Goal: Entertainment & Leisure: Consume media (video, audio)

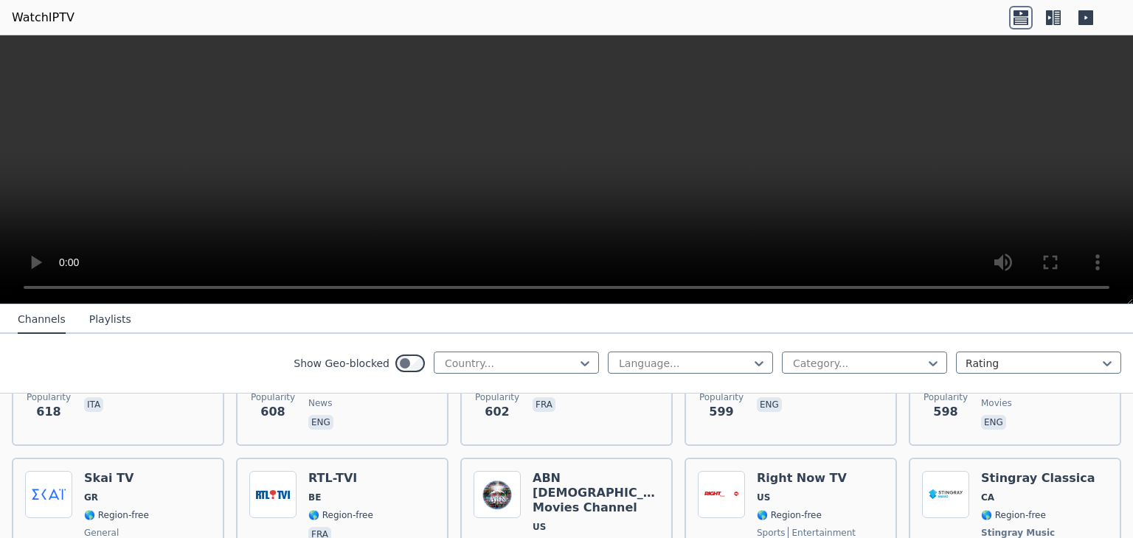
scroll to position [6400, 0]
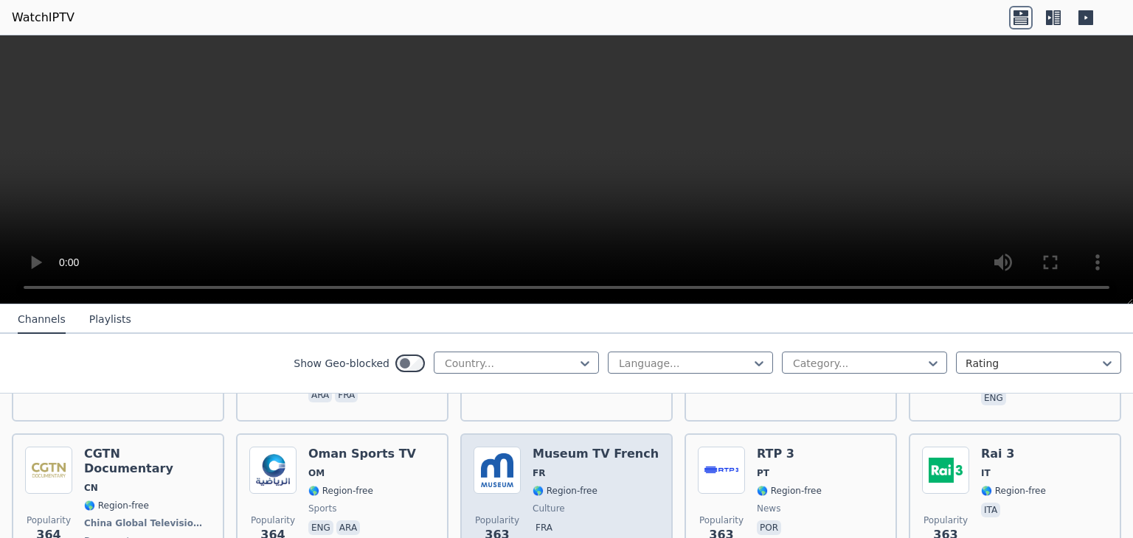
click at [615, 521] on span "fra" at bounding box center [596, 530] width 126 height 18
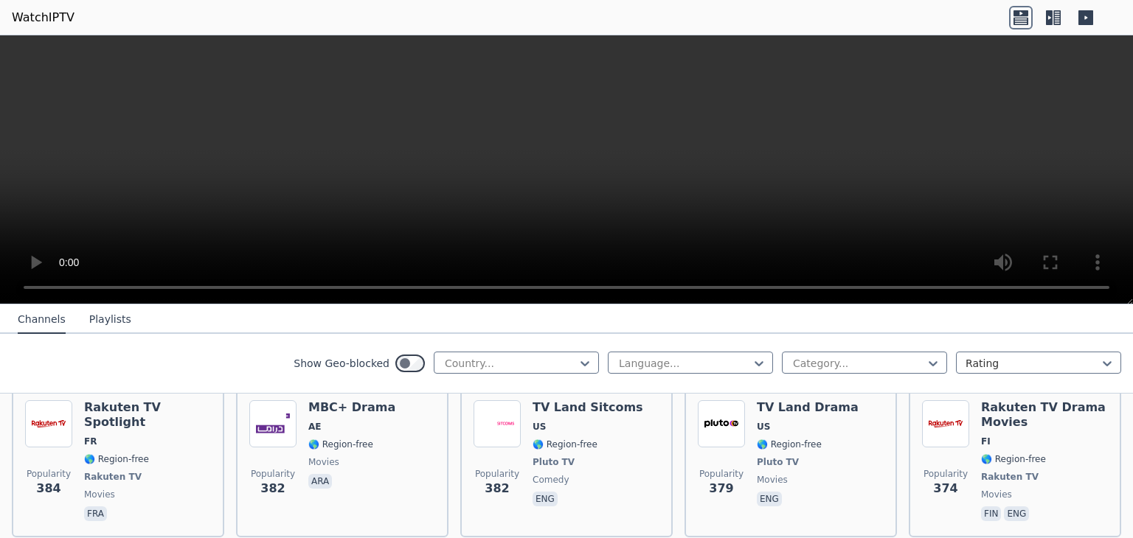
scroll to position [6135, 0]
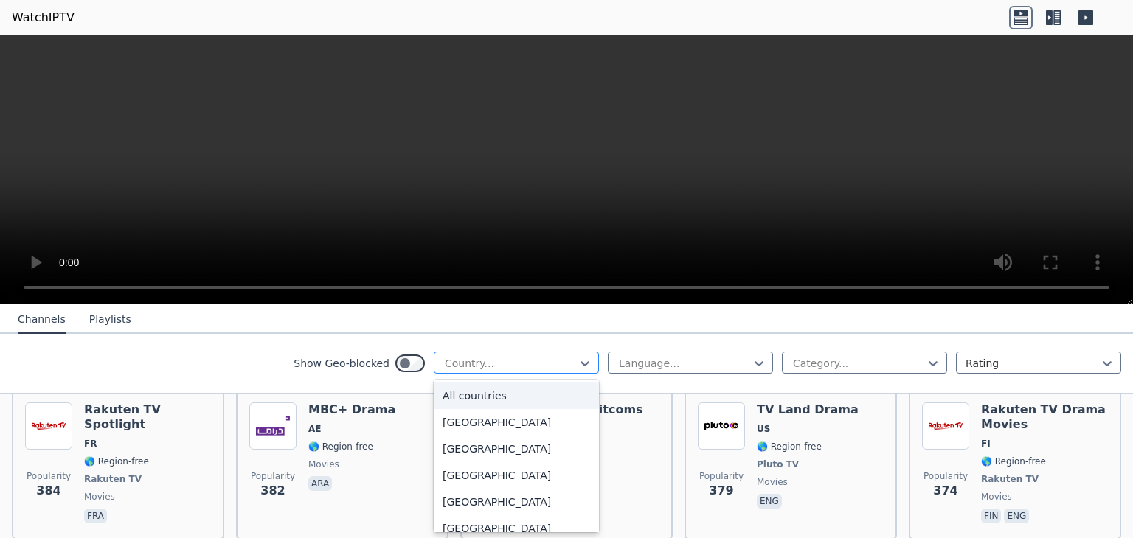
click at [507, 361] on div at bounding box center [510, 363] width 134 height 15
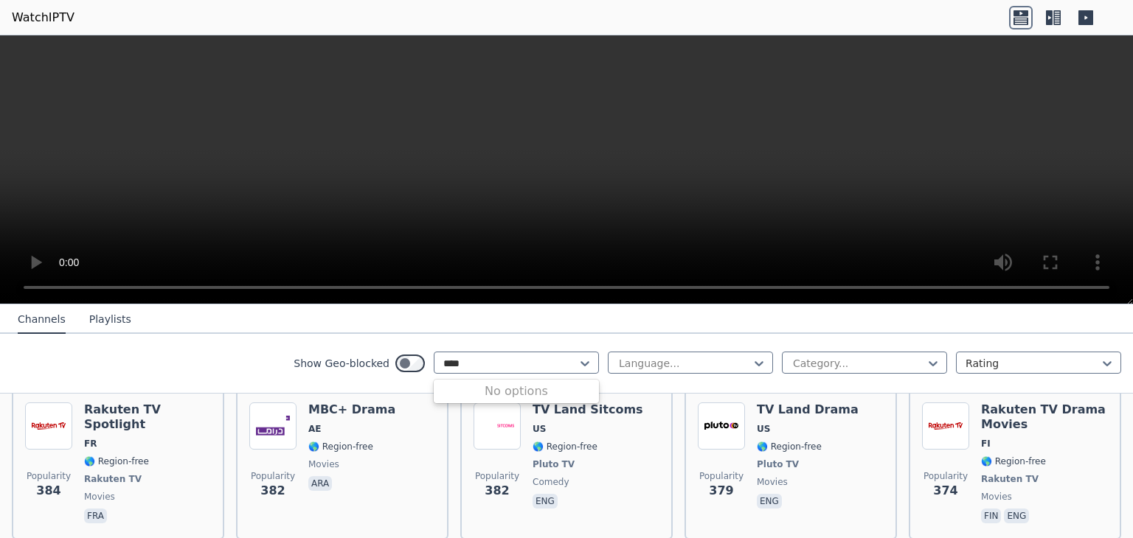
type input "***"
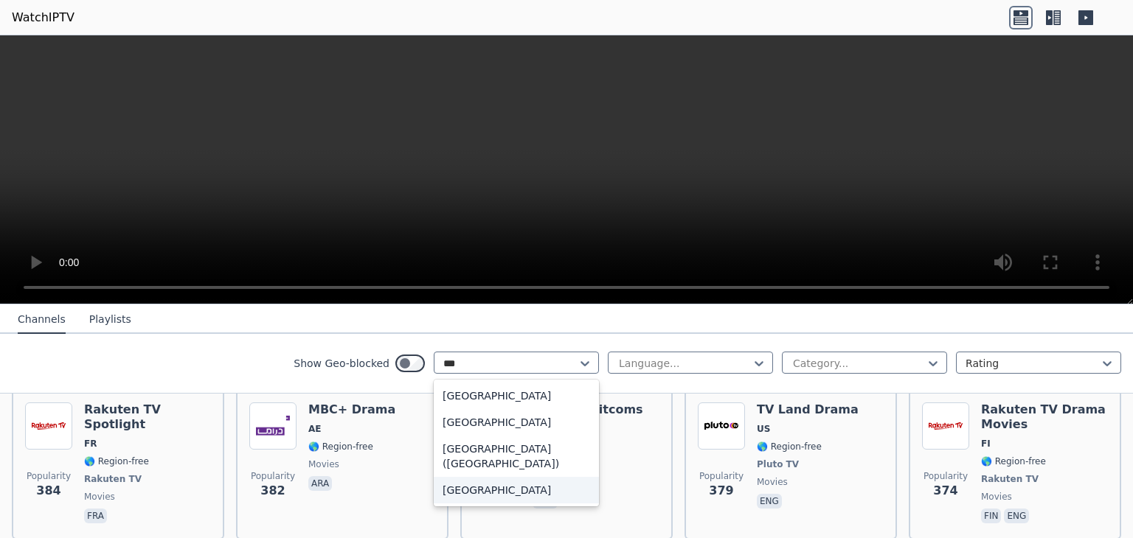
click at [469, 477] on div "[GEOGRAPHIC_DATA]" at bounding box center [516, 490] width 165 height 27
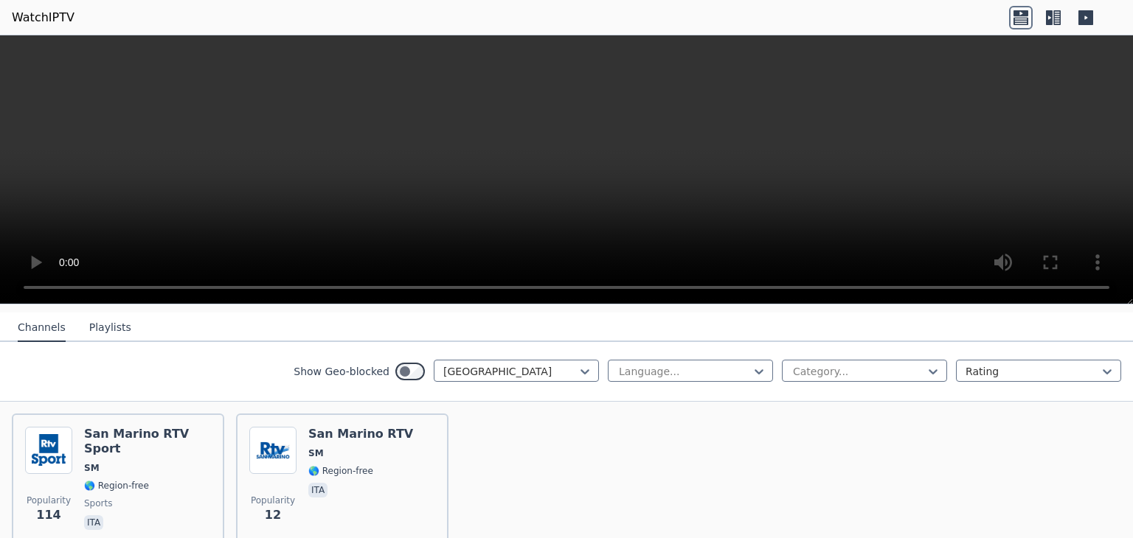
scroll to position [156, 0]
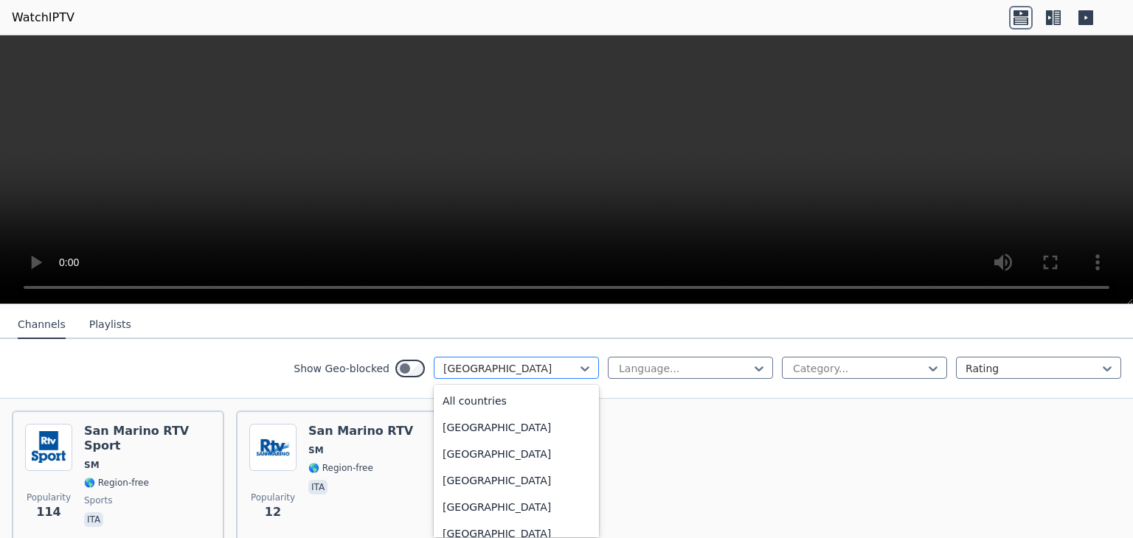
click at [502, 364] on div at bounding box center [510, 368] width 134 height 15
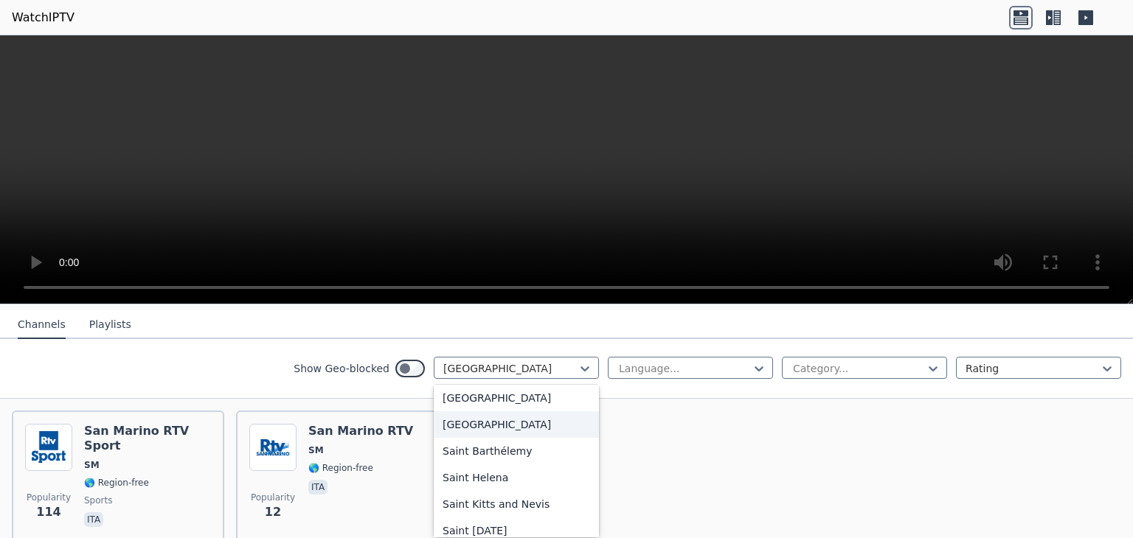
click at [510, 414] on div "[GEOGRAPHIC_DATA]" at bounding box center [516, 425] width 165 height 27
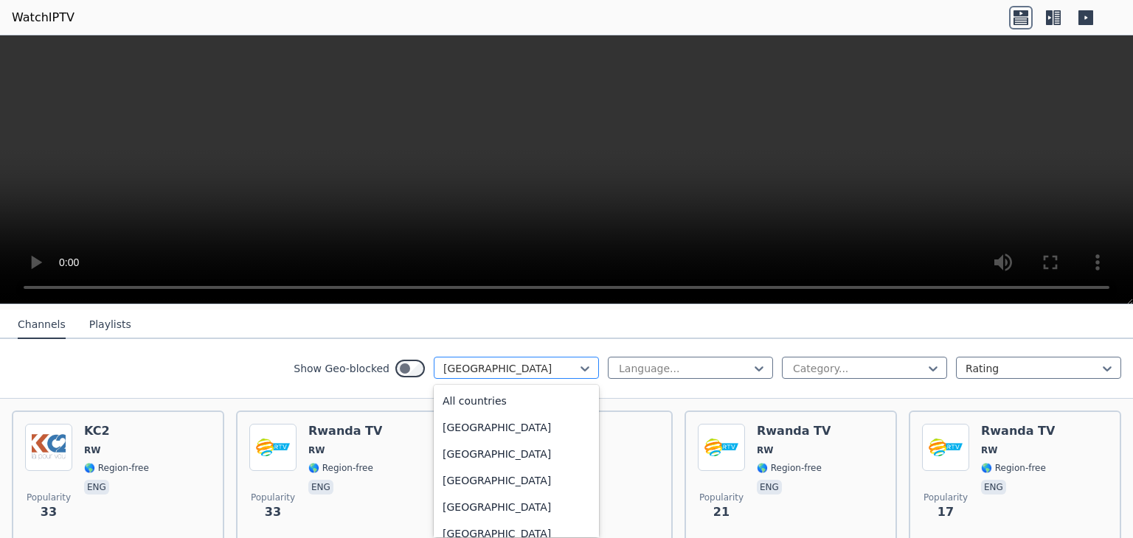
click at [471, 365] on div at bounding box center [510, 368] width 134 height 15
click at [537, 473] on div "[GEOGRAPHIC_DATA]" at bounding box center [516, 478] width 165 height 27
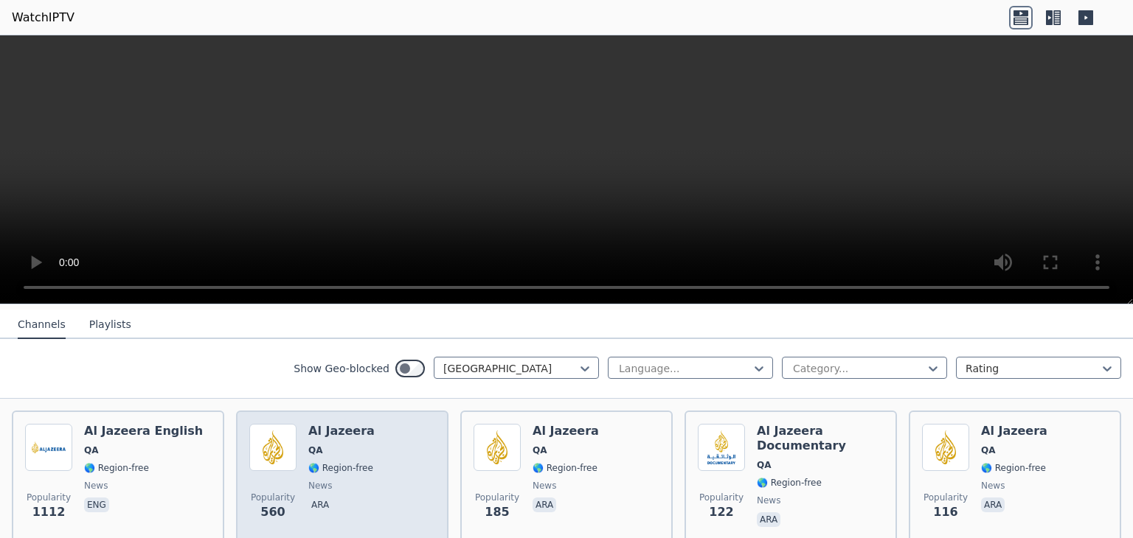
click at [358, 480] on span "news" at bounding box center [341, 486] width 66 height 12
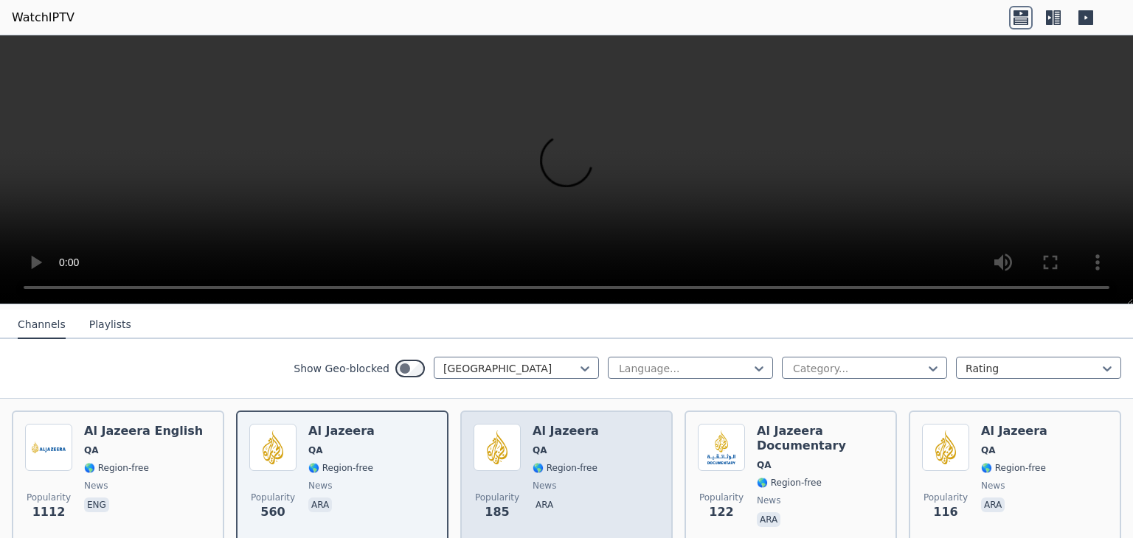
click at [533, 498] on p "ara" at bounding box center [545, 505] width 24 height 15
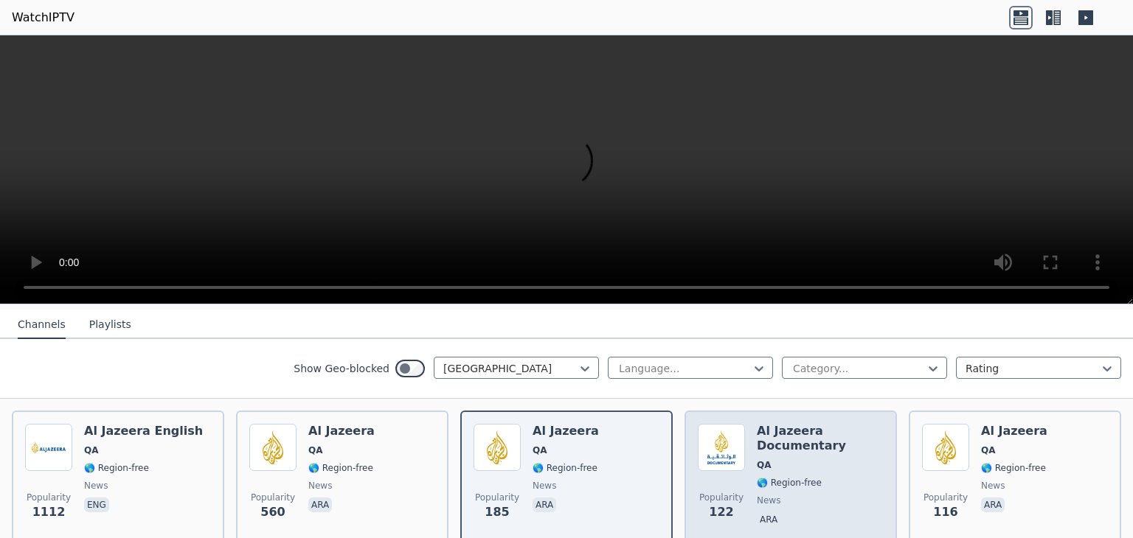
click at [749, 474] on div "Popularity 122 Al Jazeera Documentary QA 🌎 Region-free news ara" at bounding box center [791, 477] width 186 height 106
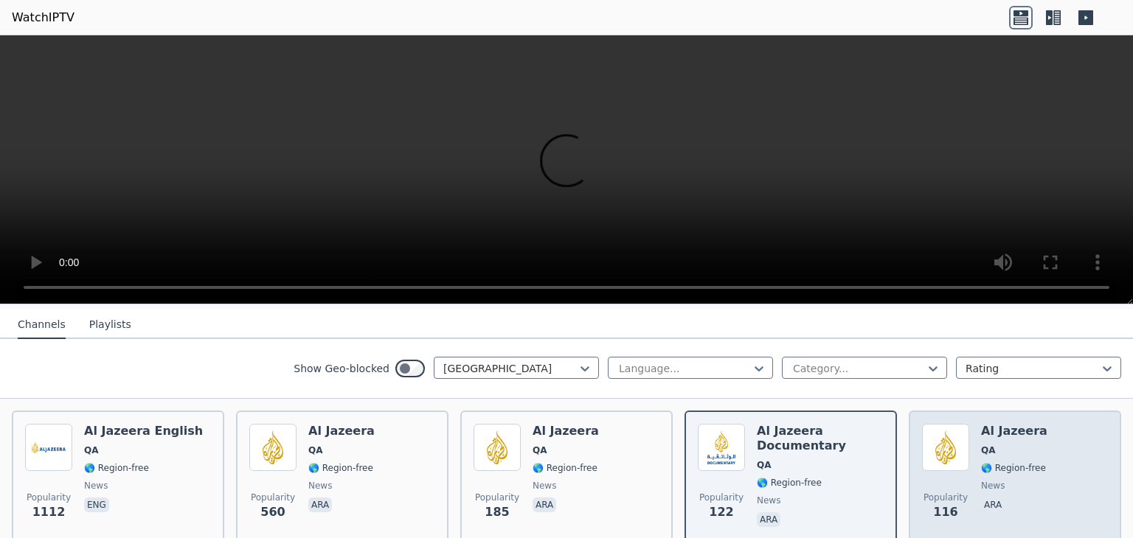
click at [966, 448] on div "Popularity 116 Al Jazeera QA 🌎 Region-free news ara" at bounding box center [1015, 477] width 186 height 106
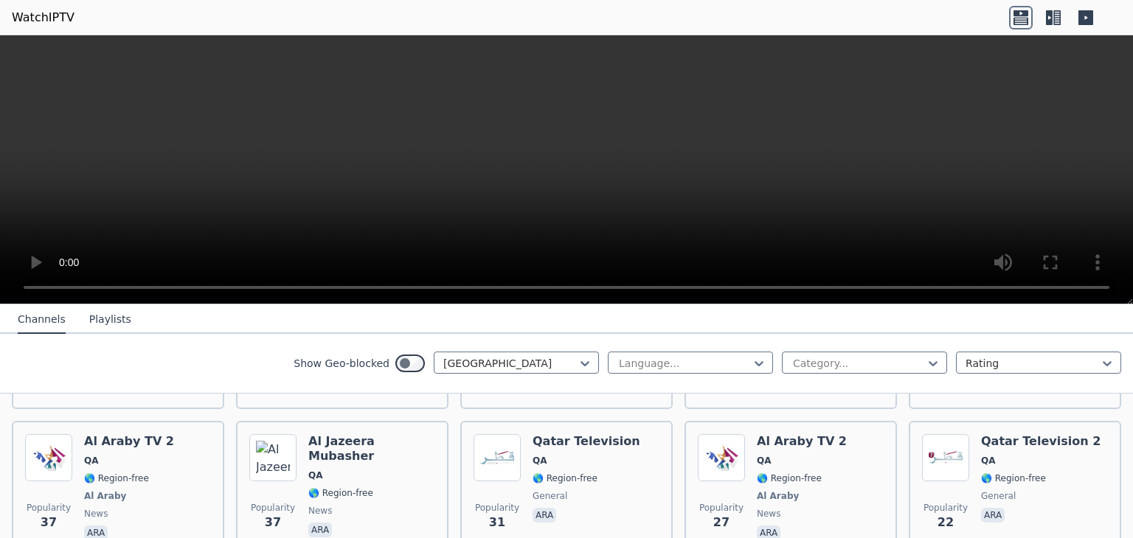
scroll to position [440, 0]
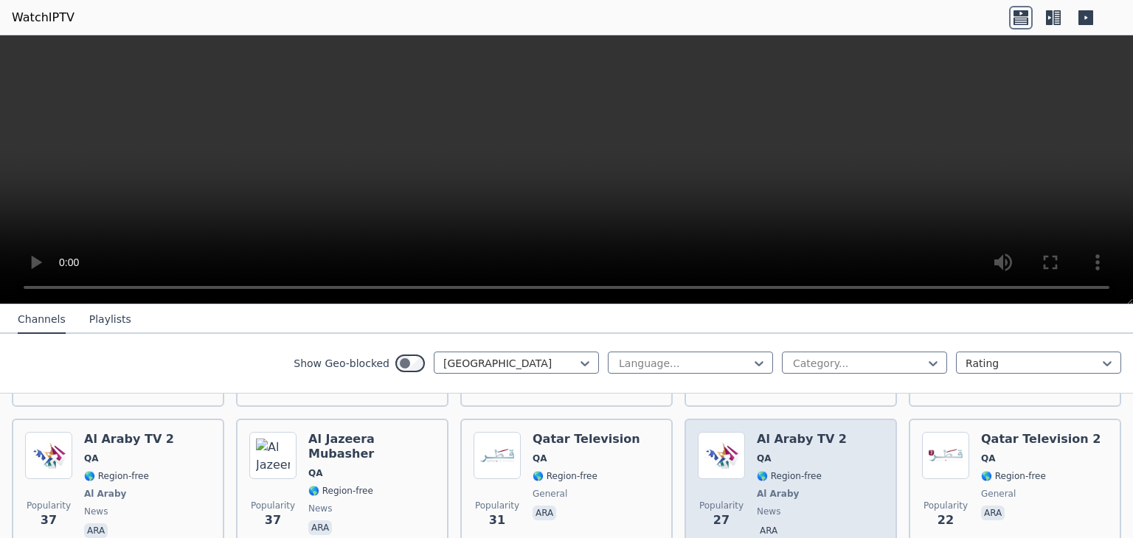
click at [806, 488] on span "Al Araby" at bounding box center [802, 494] width 90 height 12
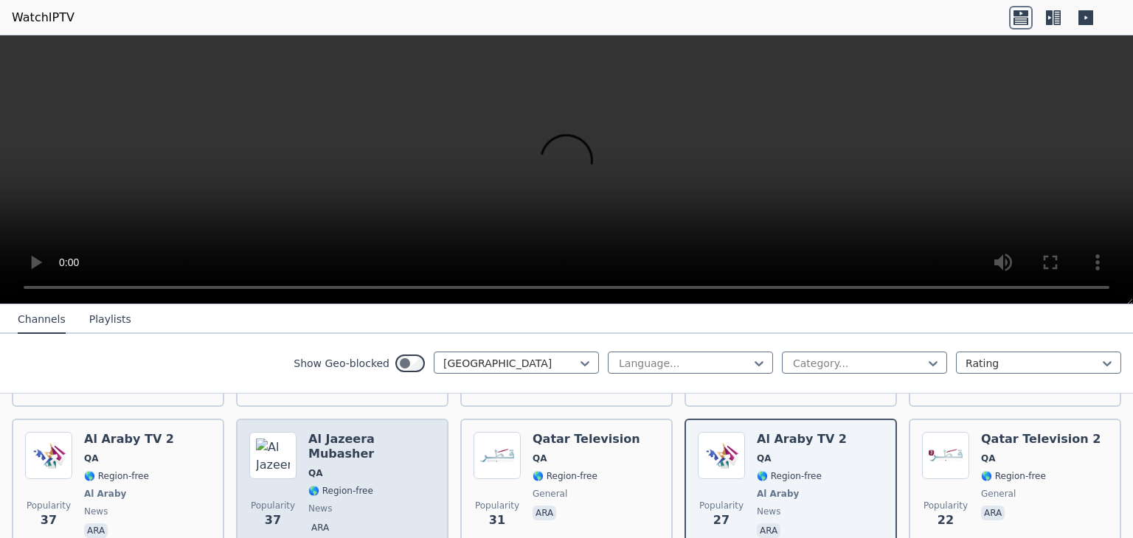
click at [318, 503] on span "news" at bounding box center [320, 509] width 24 height 12
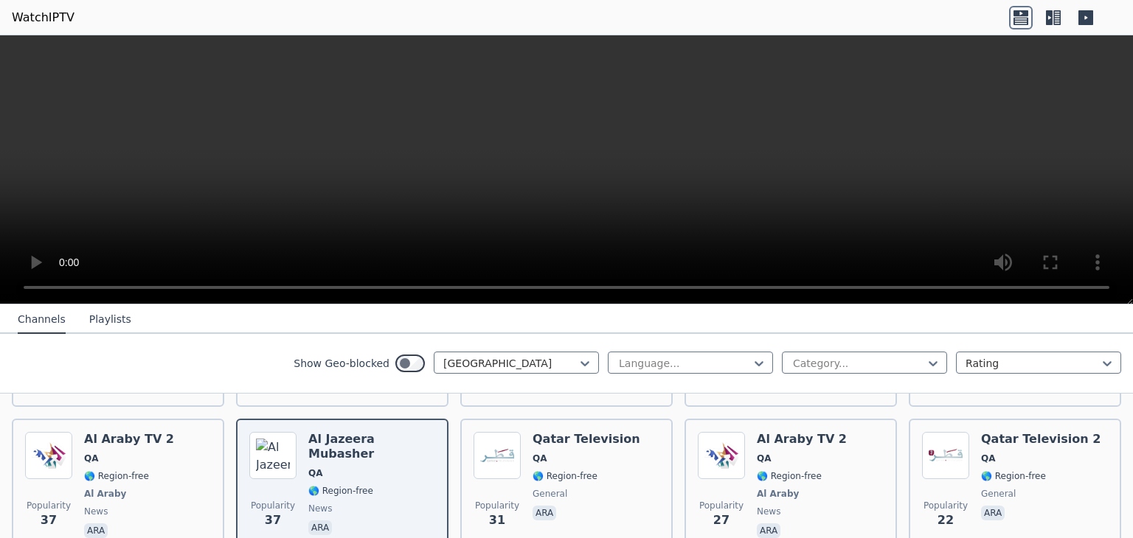
click at [91, 323] on button "Playlists" at bounding box center [110, 320] width 42 height 28
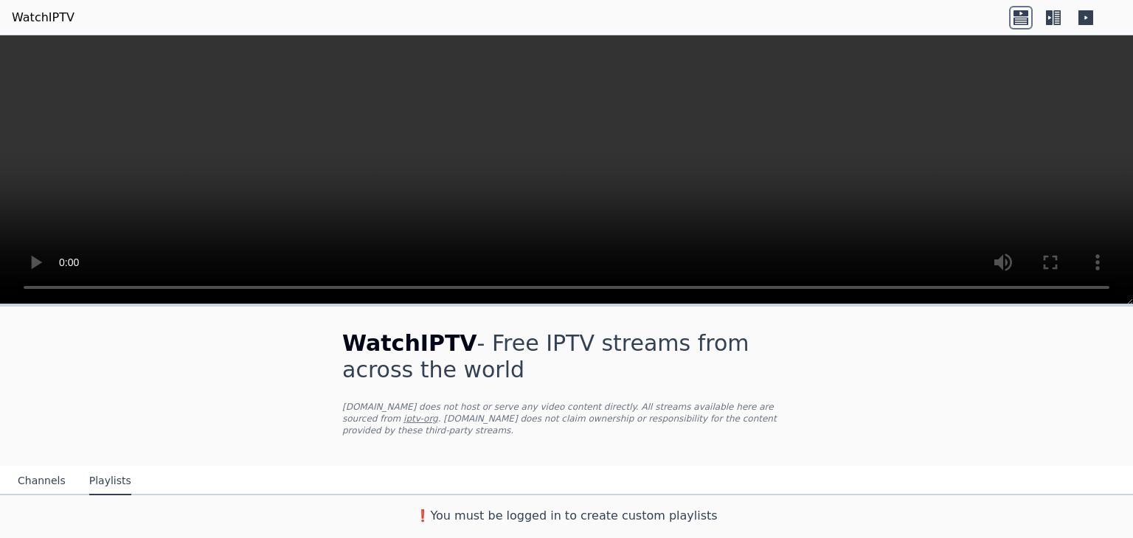
click at [35, 470] on button "Channels" at bounding box center [42, 482] width 48 height 28
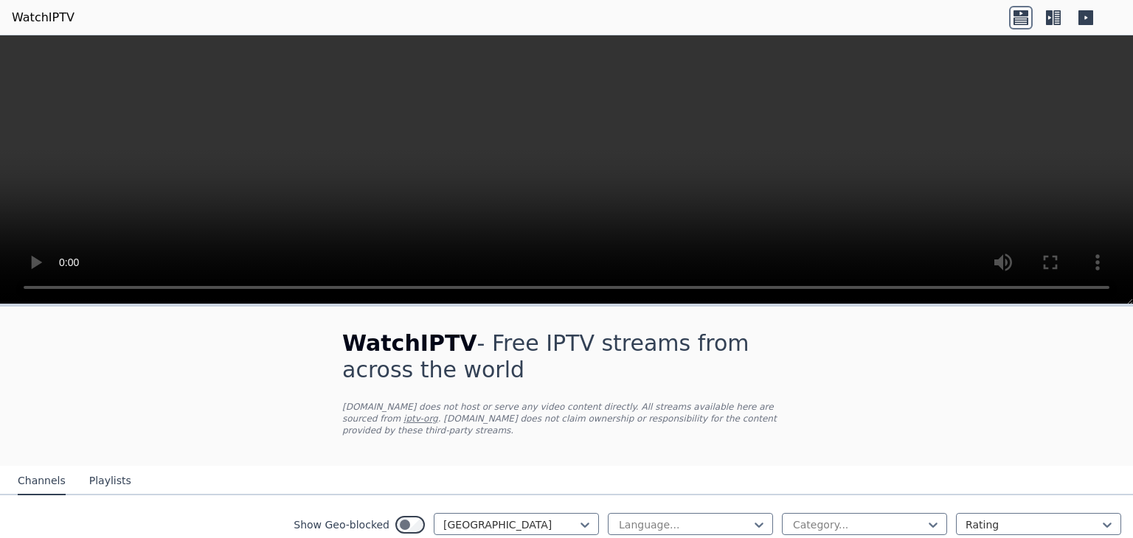
click at [30, 22] on link "WatchIPTV" at bounding box center [43, 18] width 63 height 18
click at [1048, 17] on icon at bounding box center [1053, 18] width 24 height 24
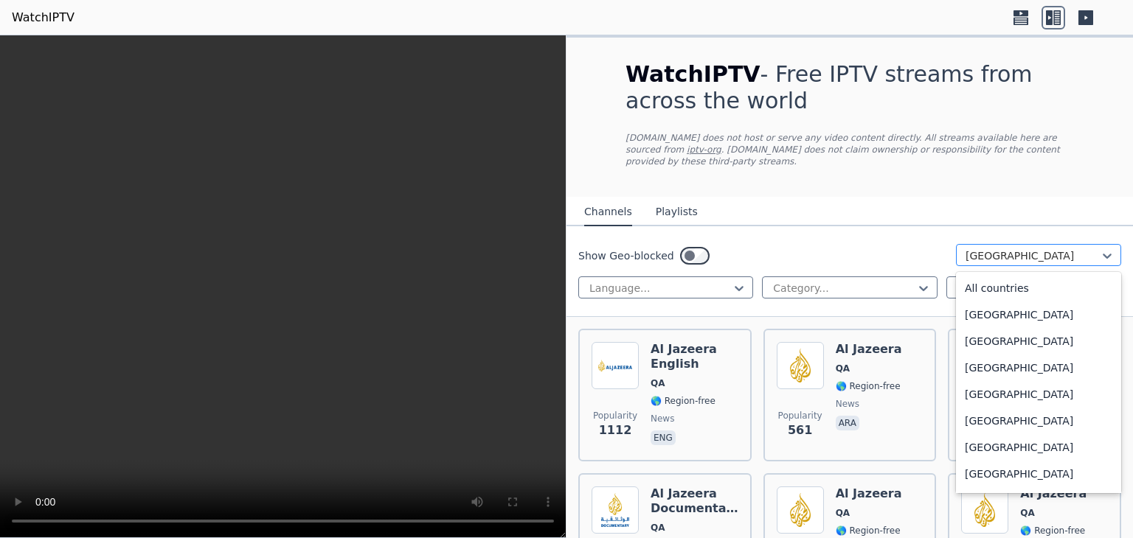
click at [980, 244] on div "[GEOGRAPHIC_DATA]" at bounding box center [1038, 255] width 165 height 22
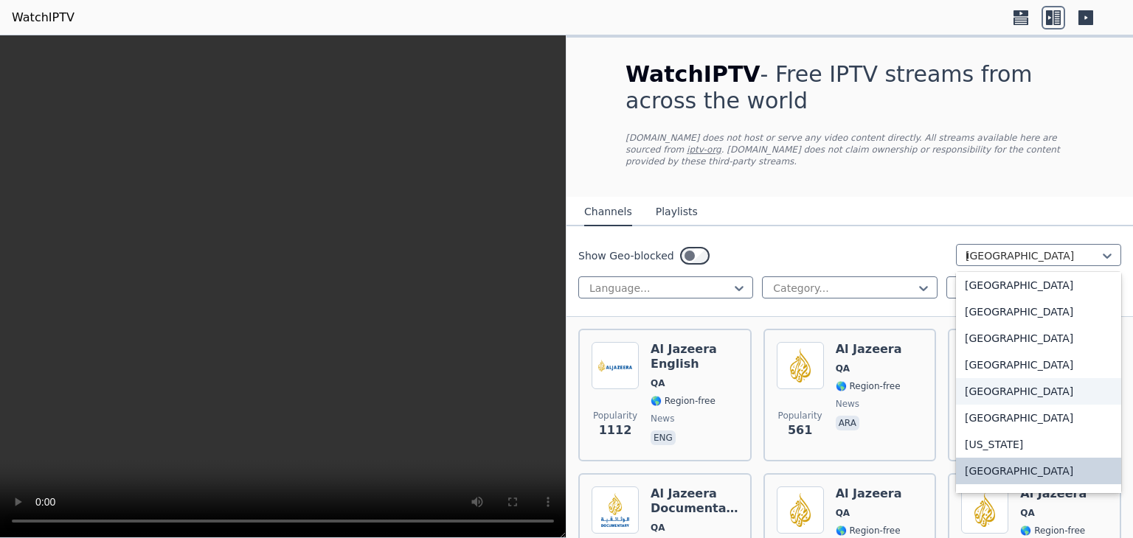
scroll to position [124, 0]
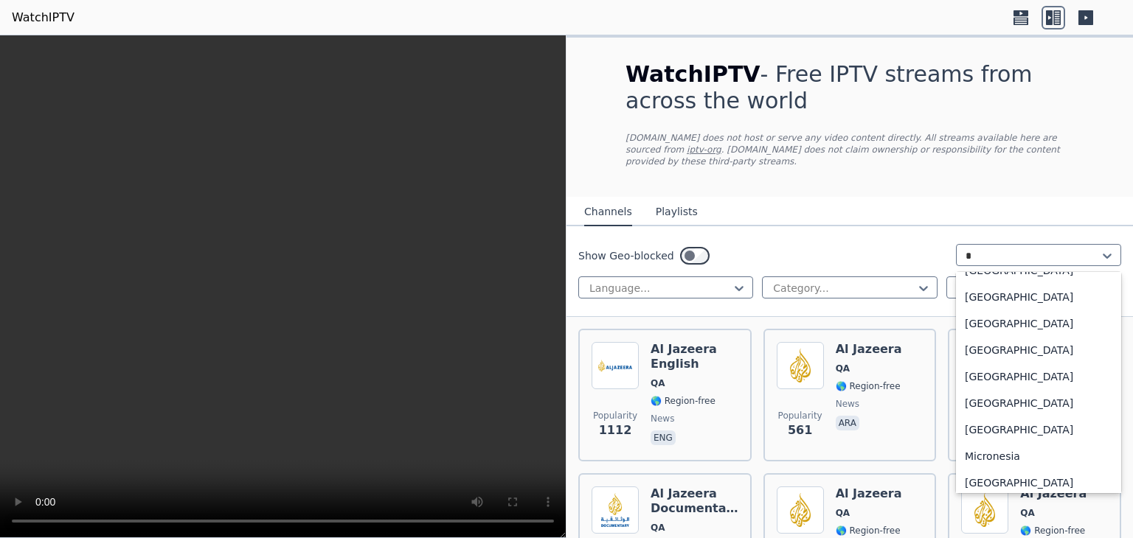
type input "**"
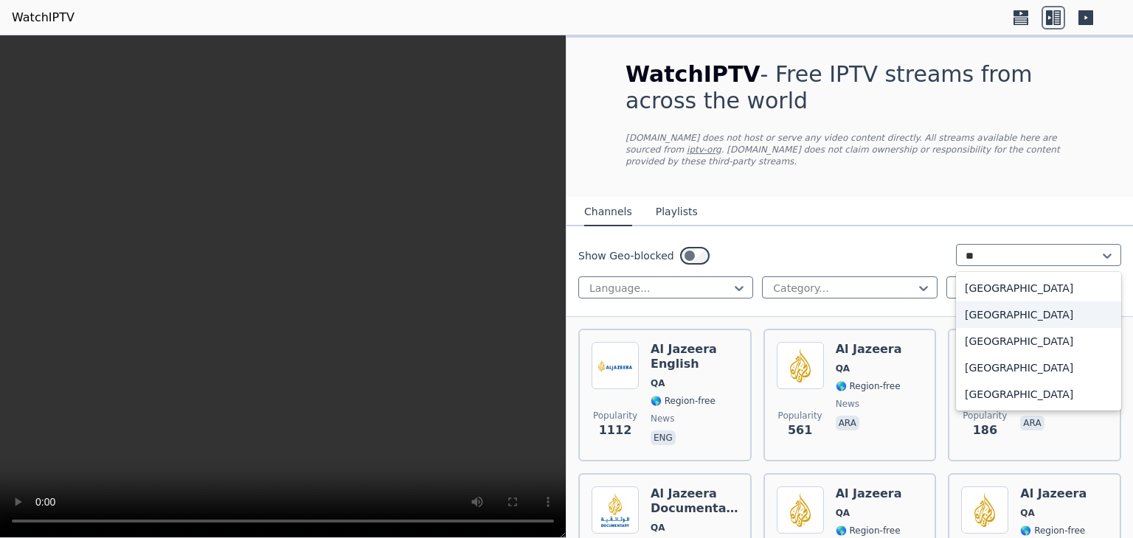
click at [969, 302] on div "[GEOGRAPHIC_DATA]" at bounding box center [1038, 315] width 165 height 27
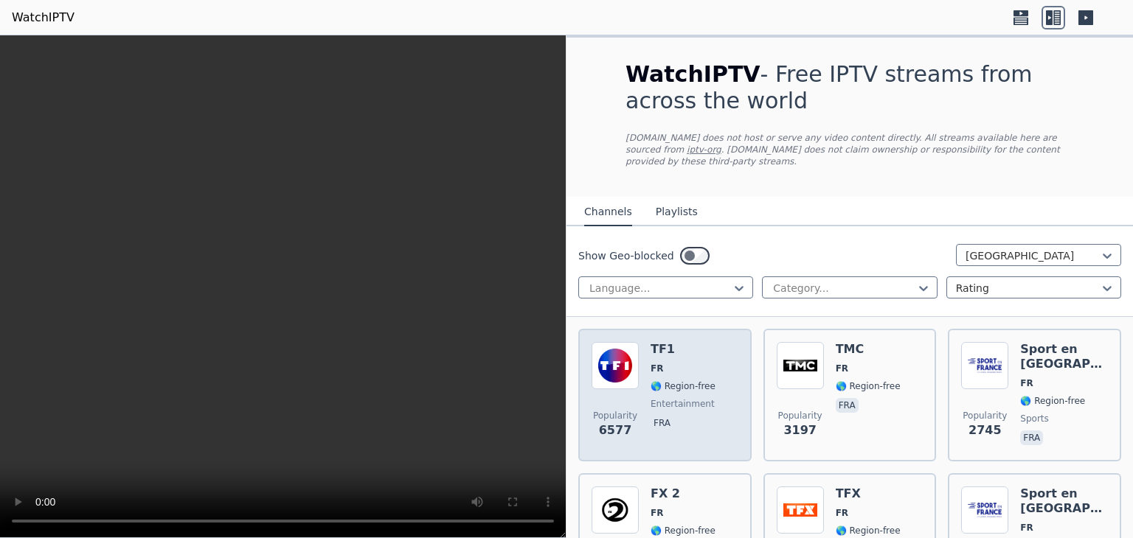
click at [705, 401] on div "TF1 FR 🌎 Region-free entertainment fra" at bounding box center [683, 395] width 65 height 106
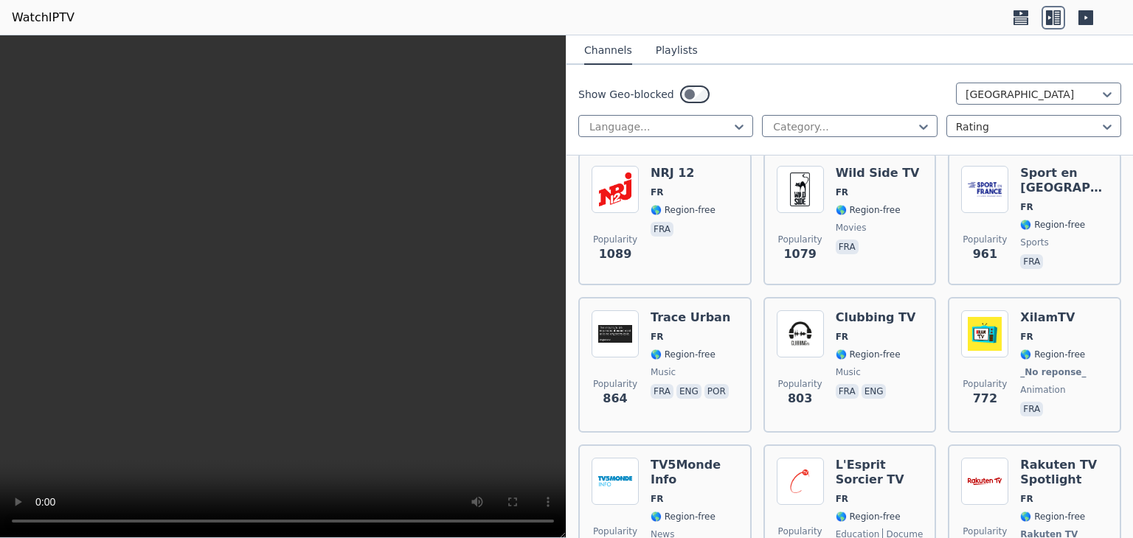
scroll to position [479, 0]
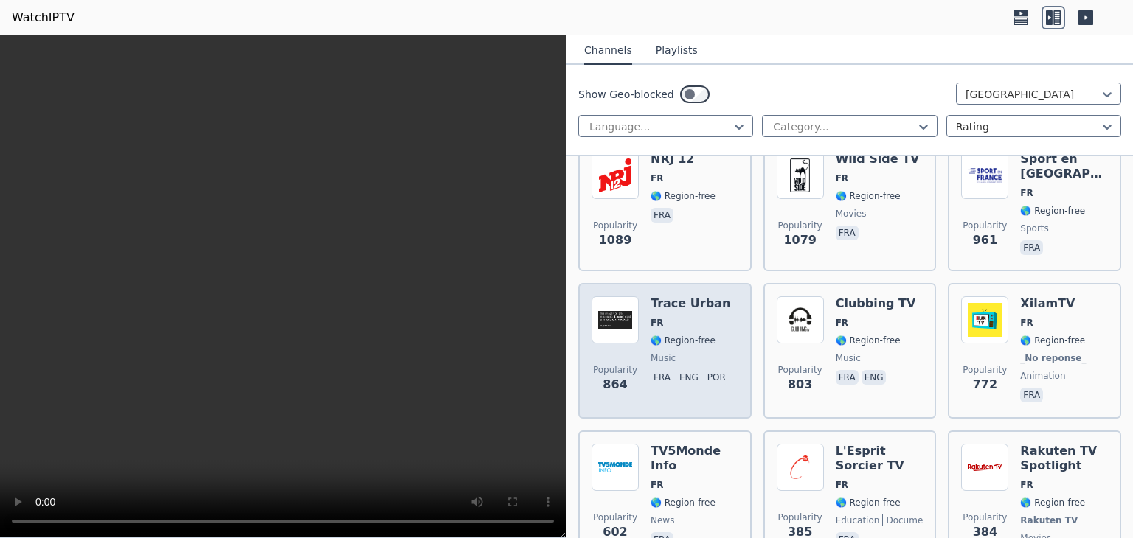
click at [643, 344] on div "Popularity 864 Trace Urban FR 🌎 Region-free music fra eng por" at bounding box center [665, 351] width 147 height 109
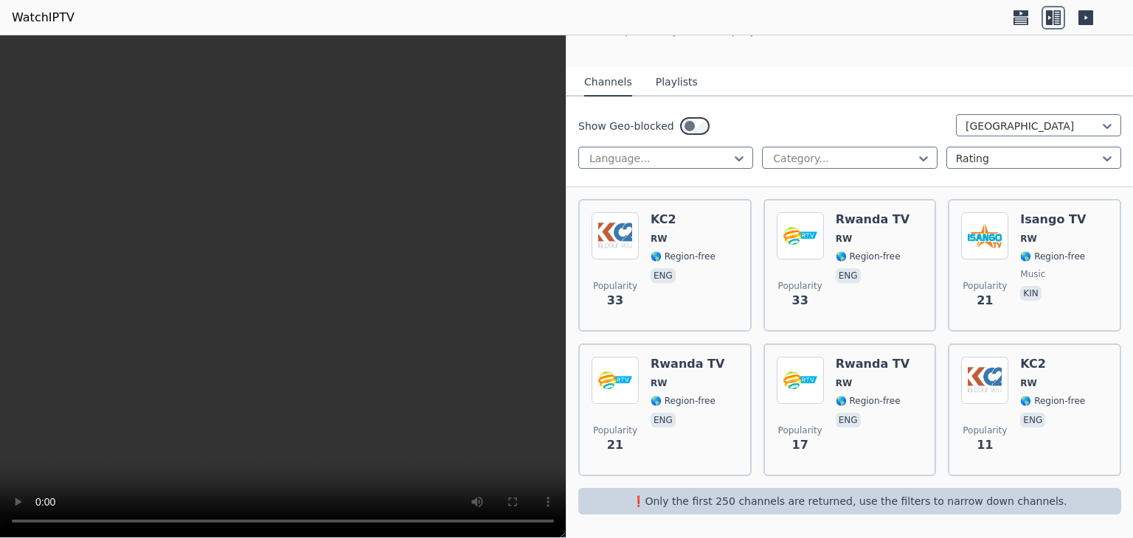
scroll to position [116, 0]
